Goal: Task Accomplishment & Management: Use online tool/utility

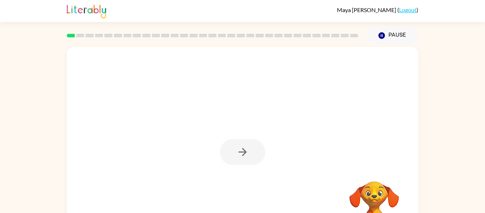
click at [245, 153] on div at bounding box center [242, 152] width 45 height 26
click at [244, 153] on icon "button" at bounding box center [242, 152] width 8 height 8
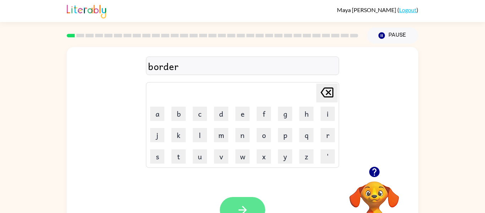
click at [236, 203] on icon "button" at bounding box center [242, 209] width 12 height 12
click at [235, 74] on div at bounding box center [242, 65] width 193 height 18
click at [230, 70] on div at bounding box center [242, 65] width 193 height 18
click at [245, 205] on icon "button" at bounding box center [242, 209] width 12 height 12
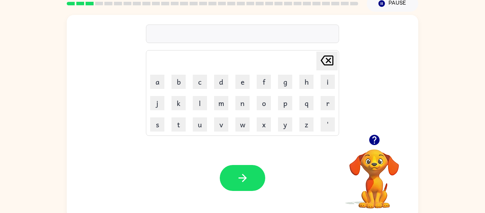
scroll to position [33, 0]
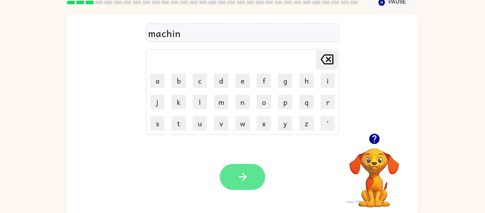
click at [250, 179] on button "button" at bounding box center [242, 177] width 45 height 26
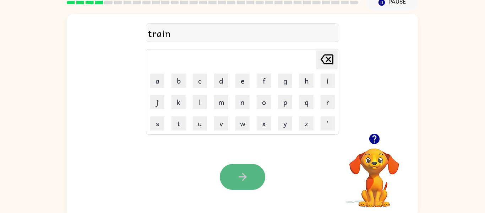
click at [249, 180] on button "button" at bounding box center [242, 177] width 45 height 26
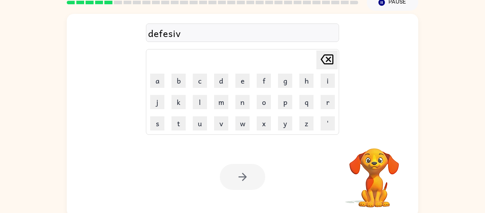
click at [243, 177] on div at bounding box center [242, 177] width 45 height 26
click at [244, 176] on div at bounding box center [242, 177] width 45 height 26
click at [244, 175] on div at bounding box center [242, 177] width 45 height 26
click at [375, 172] on video "Your browser must support playing .mp4 files to use Literably. Please try using…" at bounding box center [373, 172] width 71 height 71
click at [373, 166] on video "Your browser must support playing .mp4 files to use Literably. Please try using…" at bounding box center [373, 172] width 71 height 71
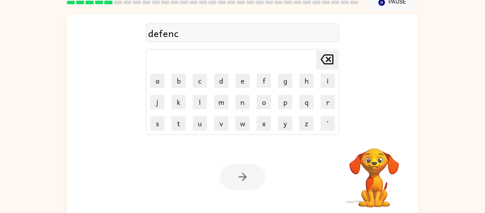
drag, startPoint x: 373, startPoint y: 166, endPoint x: 367, endPoint y: 101, distance: 65.9
click at [367, 101] on div "defenc Delete Delete last character input a b c d e f g h i j k l m n o p q r s…" at bounding box center [242, 115] width 351 height 203
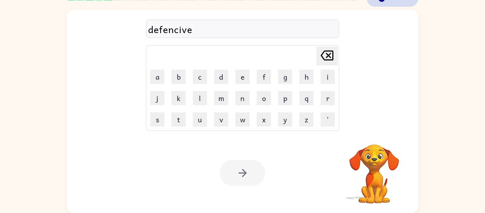
scroll to position [0, 0]
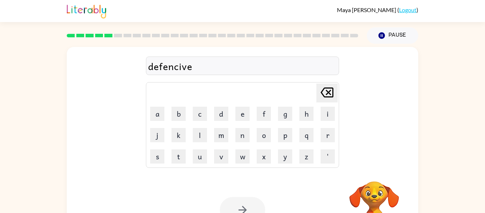
click at [97, 34] on rect at bounding box center [99, 36] width 8 height 4
click at [119, 34] on rect at bounding box center [118, 36] width 8 height 4
click at [109, 34] on rect at bounding box center [108, 36] width 8 height 4
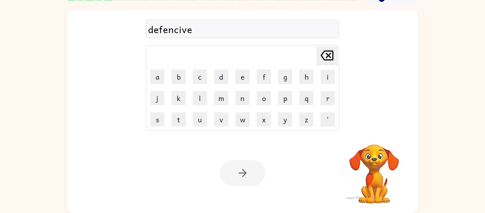
click at [249, 179] on div at bounding box center [242, 173] width 45 height 26
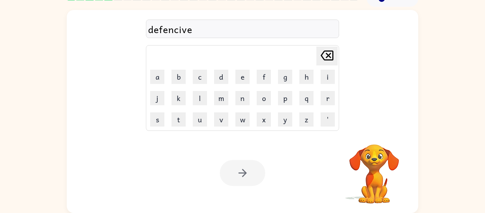
click at [179, 31] on div "defencive" at bounding box center [242, 29] width 189 height 15
click at [182, 30] on div "defencive" at bounding box center [242, 29] width 189 height 15
click at [182, 31] on div "defencive" at bounding box center [242, 29] width 189 height 15
click at [181, 29] on div "defencive" at bounding box center [242, 29] width 189 height 15
click at [196, 28] on div "defencive" at bounding box center [242, 29] width 189 height 15
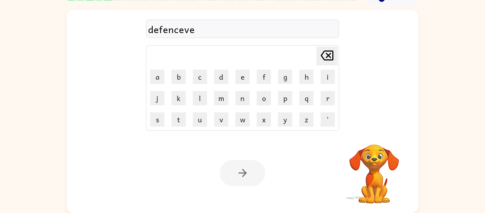
click at [241, 169] on div at bounding box center [242, 173] width 45 height 26
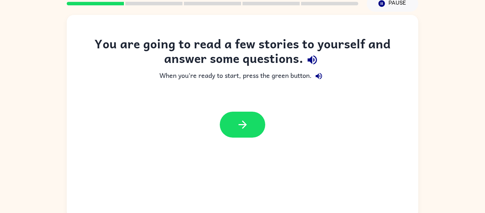
scroll to position [37, 0]
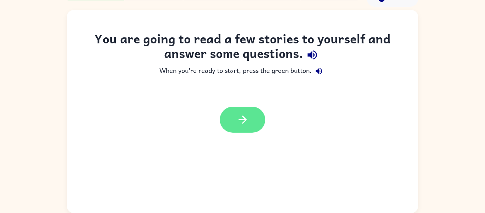
click at [233, 121] on button "button" at bounding box center [242, 119] width 45 height 26
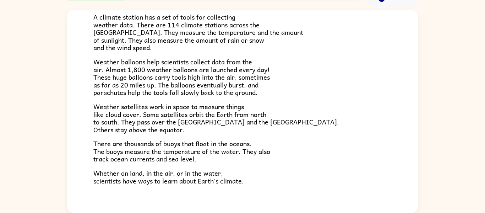
scroll to position [198, 0]
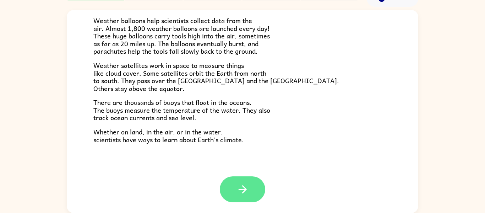
click at [244, 185] on icon "button" at bounding box center [242, 189] width 12 height 12
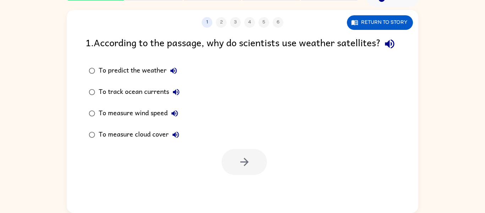
scroll to position [0, 0]
click at [228, 171] on button "button" at bounding box center [243, 162] width 45 height 26
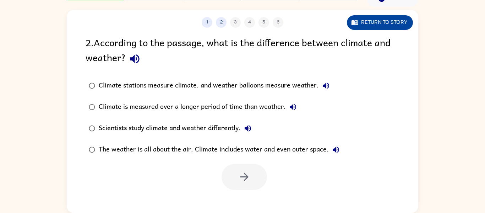
click at [380, 29] on button "Return to story" at bounding box center [380, 22] width 66 height 15
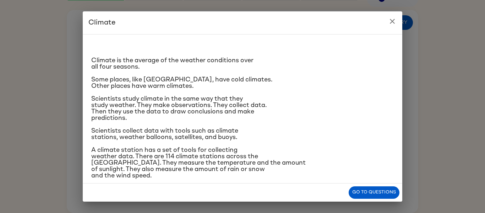
scroll to position [3, 0]
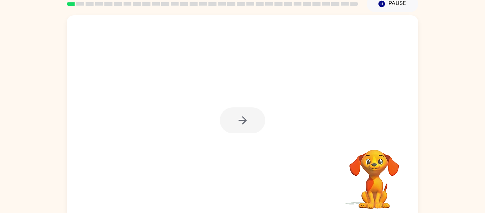
scroll to position [32, 0]
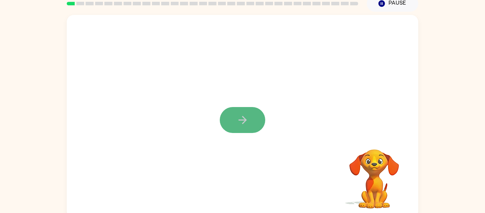
click at [250, 123] on button "button" at bounding box center [242, 120] width 45 height 26
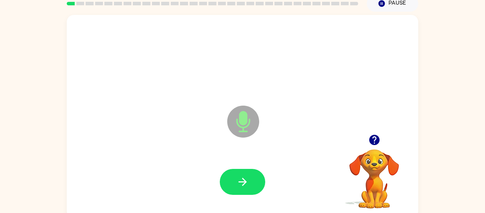
click at [251, 125] on icon at bounding box center [243, 121] width 32 height 32
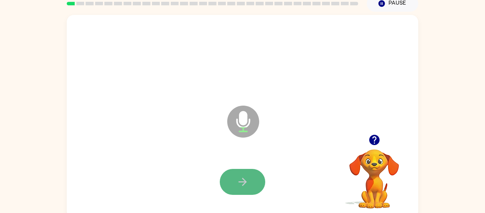
click at [252, 181] on button "button" at bounding box center [242, 182] width 45 height 26
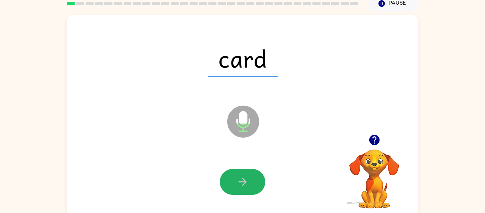
click at [252, 181] on button "button" at bounding box center [242, 182] width 45 height 26
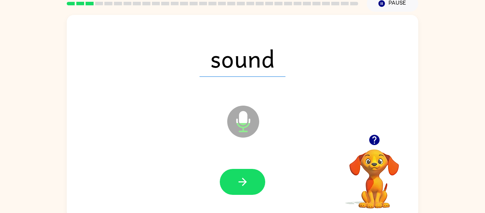
click at [252, 181] on button "button" at bounding box center [242, 182] width 45 height 26
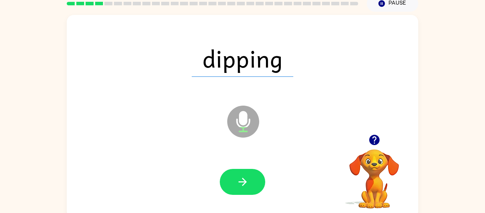
click at [252, 181] on button "button" at bounding box center [242, 182] width 45 height 26
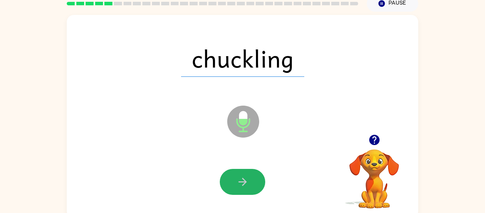
click at [252, 181] on button "button" at bounding box center [242, 182] width 45 height 26
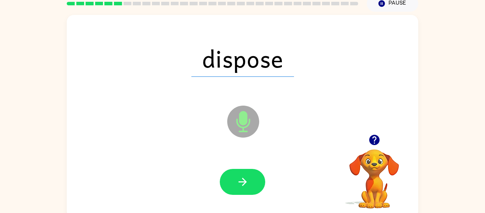
click at [252, 181] on button "button" at bounding box center [242, 182] width 45 height 26
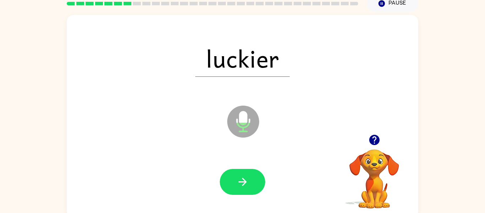
click at [252, 181] on button "button" at bounding box center [242, 182] width 45 height 26
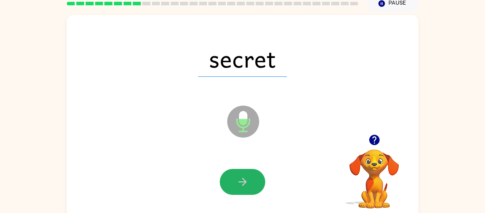
click at [252, 181] on button "button" at bounding box center [242, 182] width 45 height 26
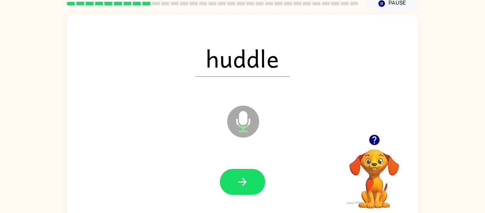
click at [252, 181] on button "button" at bounding box center [242, 182] width 45 height 26
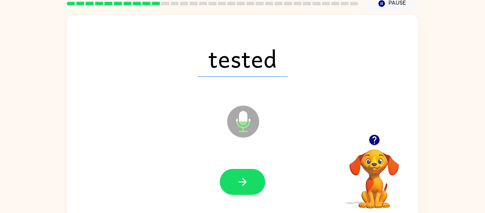
click at [252, 181] on button "button" at bounding box center [242, 182] width 45 height 26
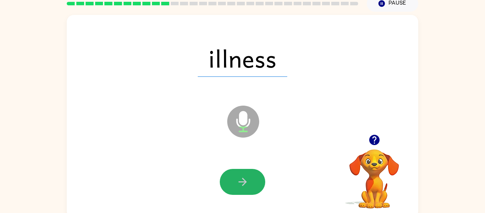
click at [252, 181] on button "button" at bounding box center [242, 182] width 45 height 26
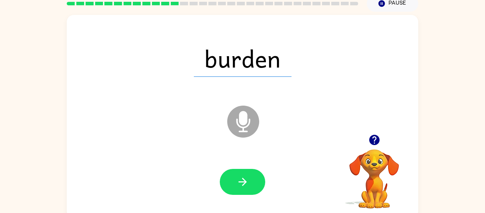
scroll to position [31, 0]
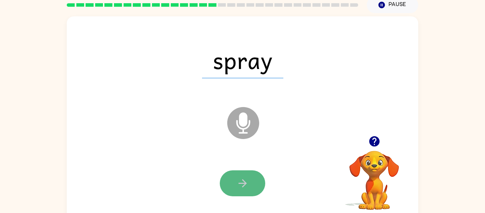
click at [240, 174] on button "button" at bounding box center [242, 183] width 45 height 26
